Goal: Transaction & Acquisition: Download file/media

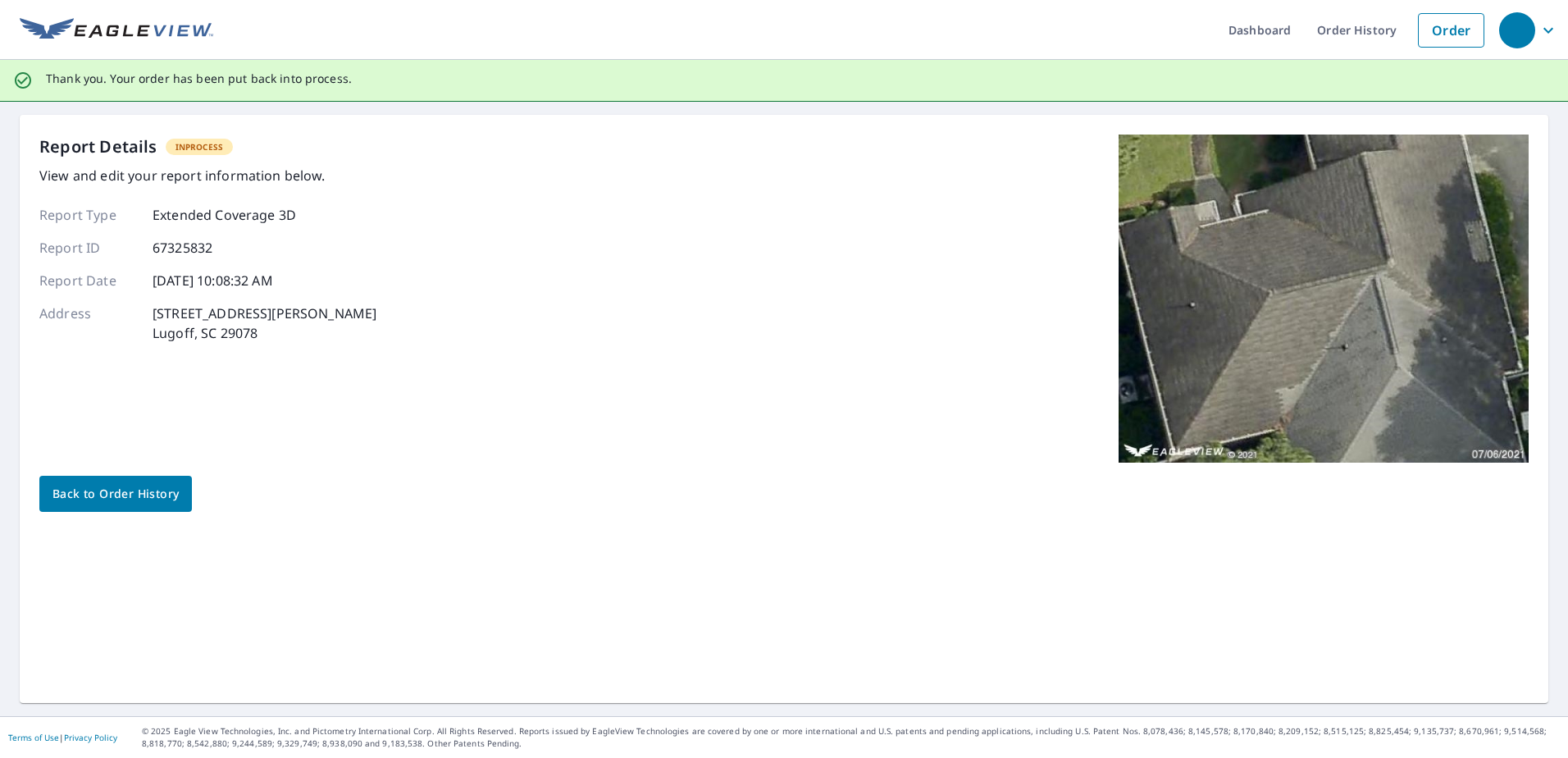
click at [132, 485] on span "Back to Order History" at bounding box center [115, 494] width 127 height 21
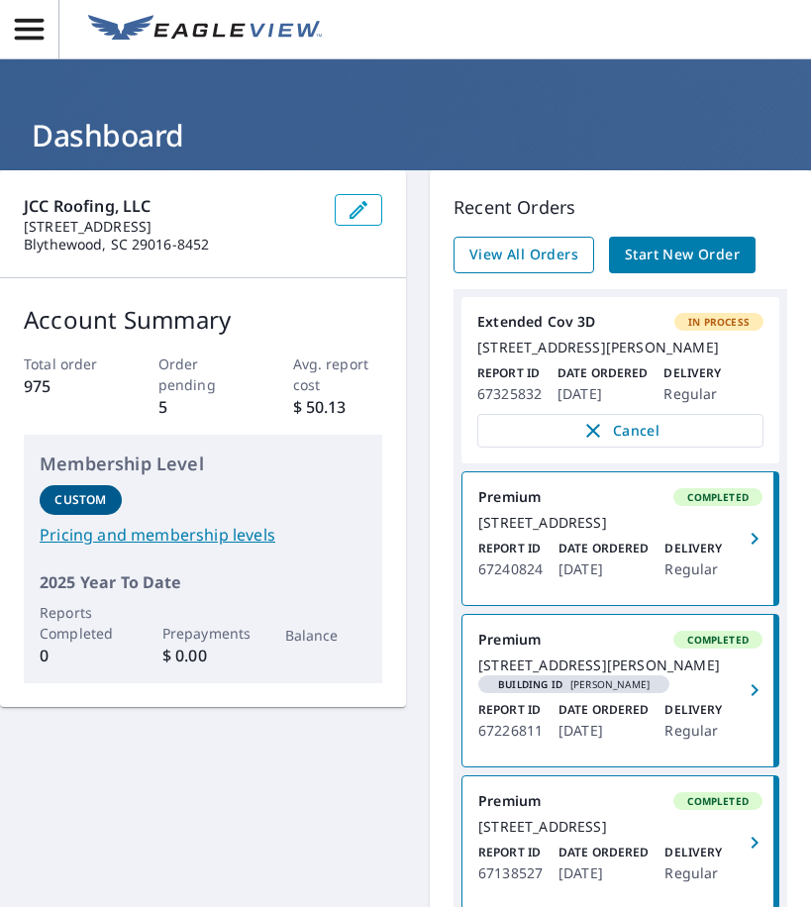
click at [485, 253] on span "View All Orders" at bounding box center [523, 255] width 109 height 25
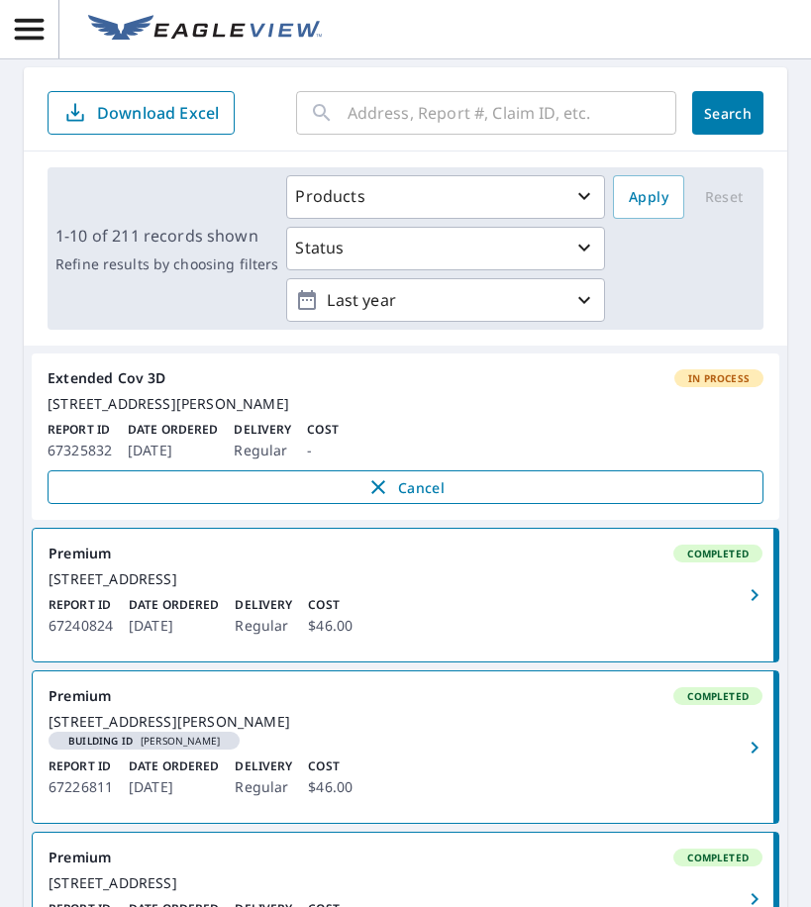
scroll to position [95, 0]
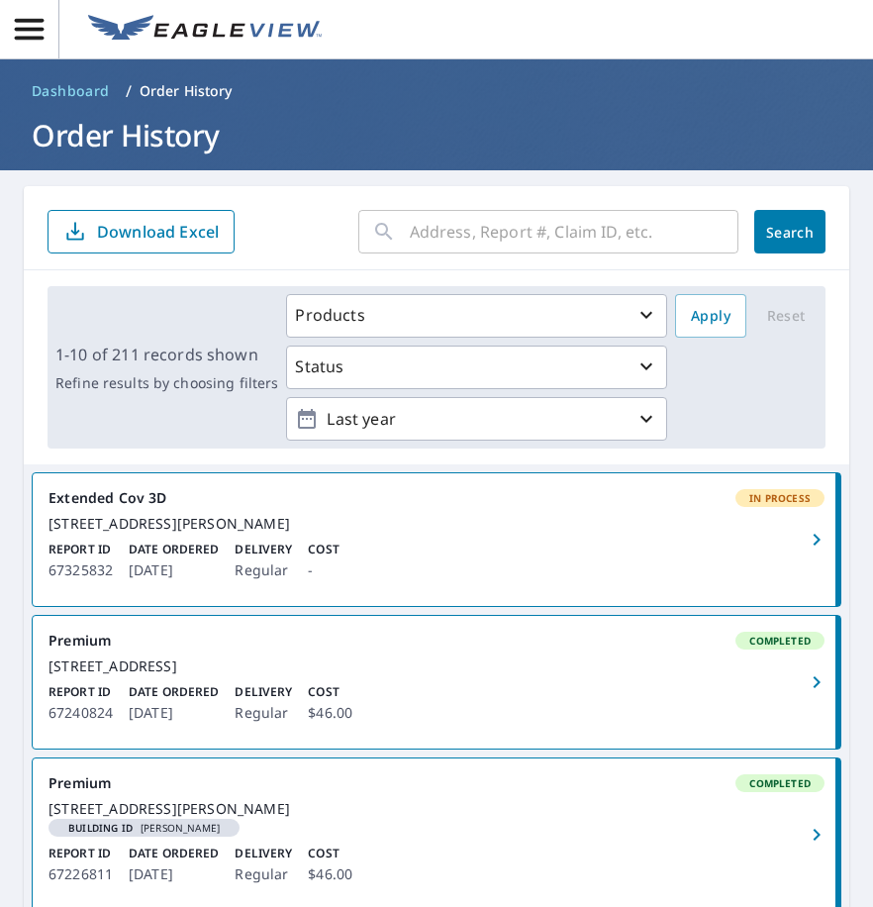
drag, startPoint x: 0, startPoint y: 488, endPoint x: 17, endPoint y: 486, distance: 17.0
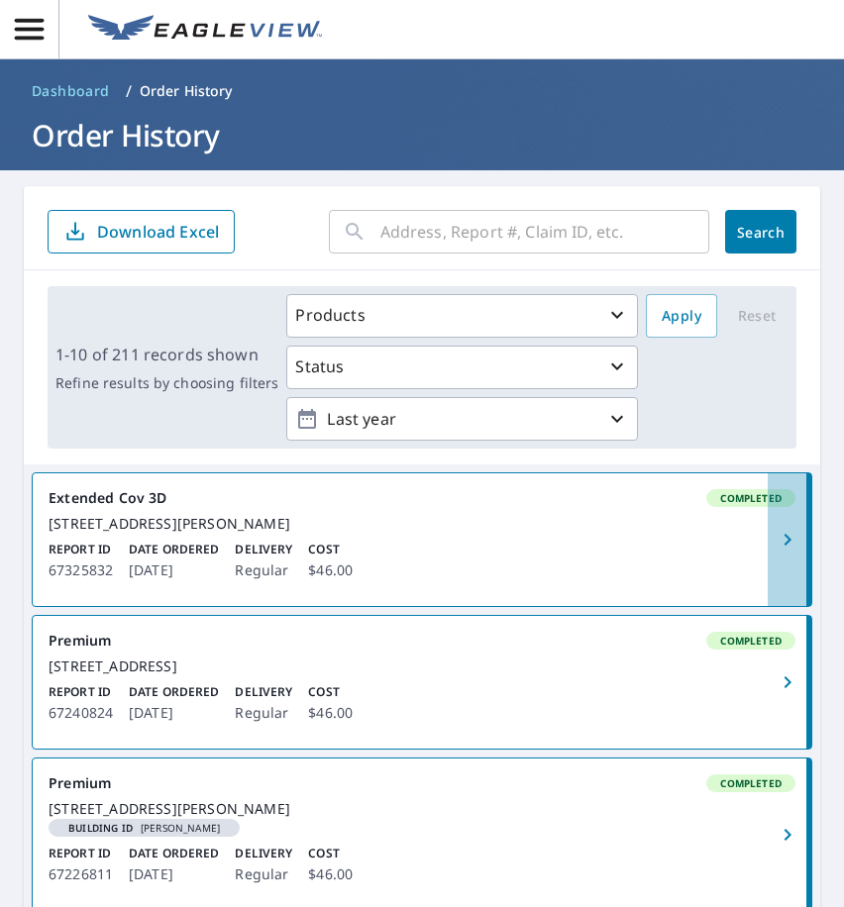
click at [775, 544] on icon "button" at bounding box center [787, 540] width 24 height 24
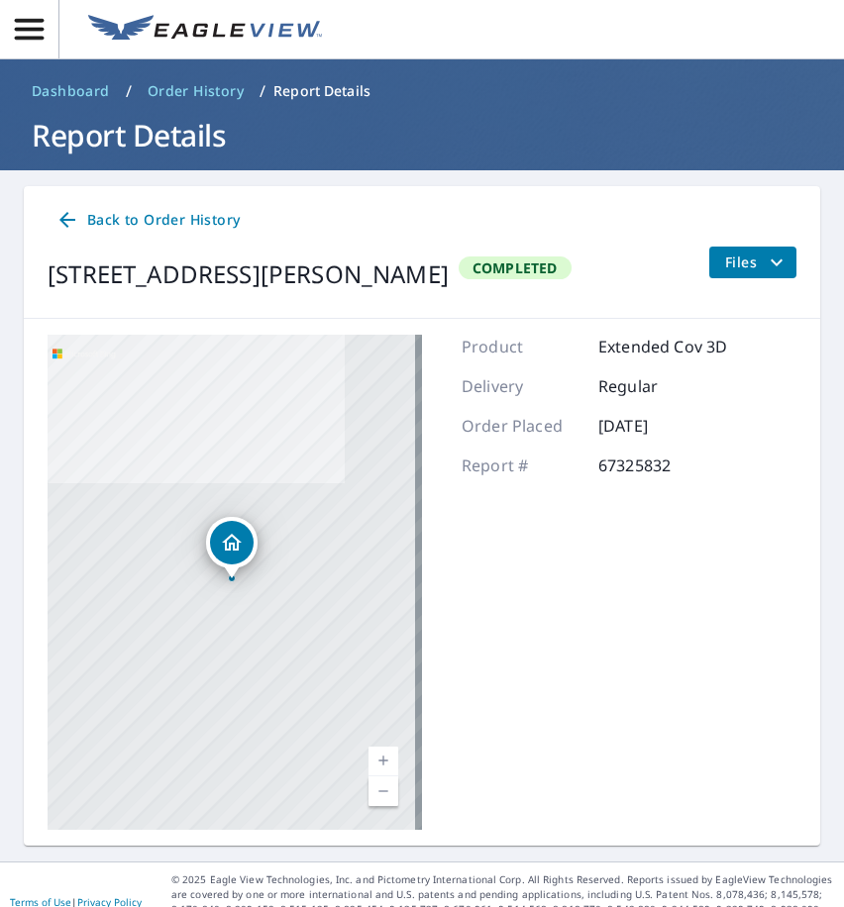
click at [765, 259] on icon "filesDropdownBtn-67325832" at bounding box center [777, 263] width 24 height 24
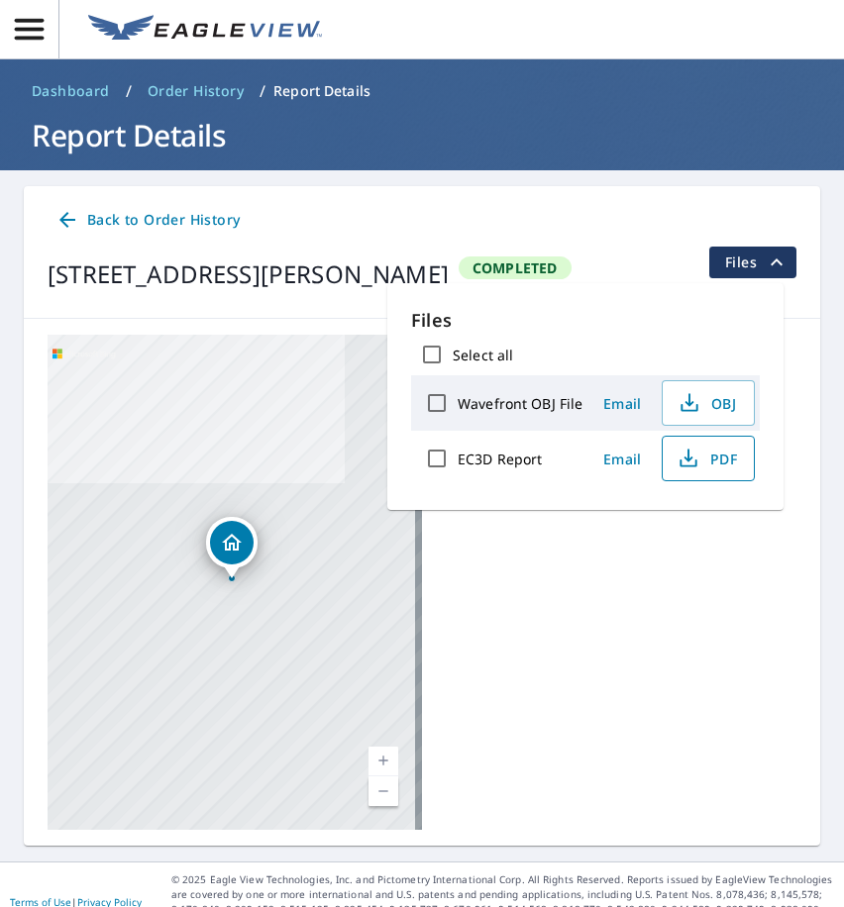
click at [712, 459] on span "PDF" at bounding box center [705, 459] width 63 height 24
